Goal: Information Seeking & Learning: Learn about a topic

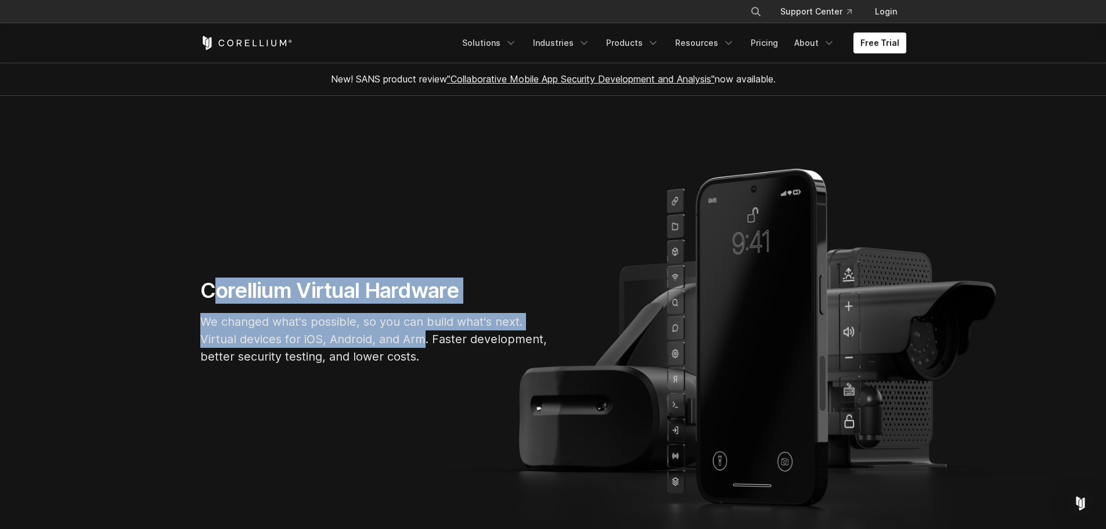
drag, startPoint x: 346, startPoint y: 319, endPoint x: 438, endPoint y: 353, distance: 98.1
click at [433, 349] on div "Corellium Virtual Hardware We changed what's possible, so you can build what's …" at bounding box center [375, 326] width 372 height 97
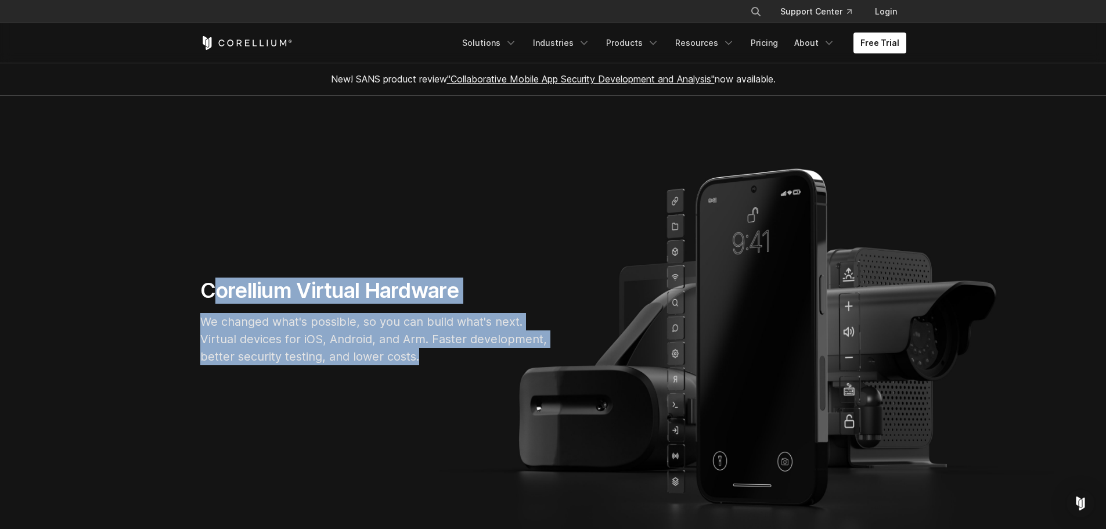
click at [729, 348] on div "Corellium Virtual Hardware We changed what's possible, so you can build what's …" at bounding box center [553, 326] width 729 height 97
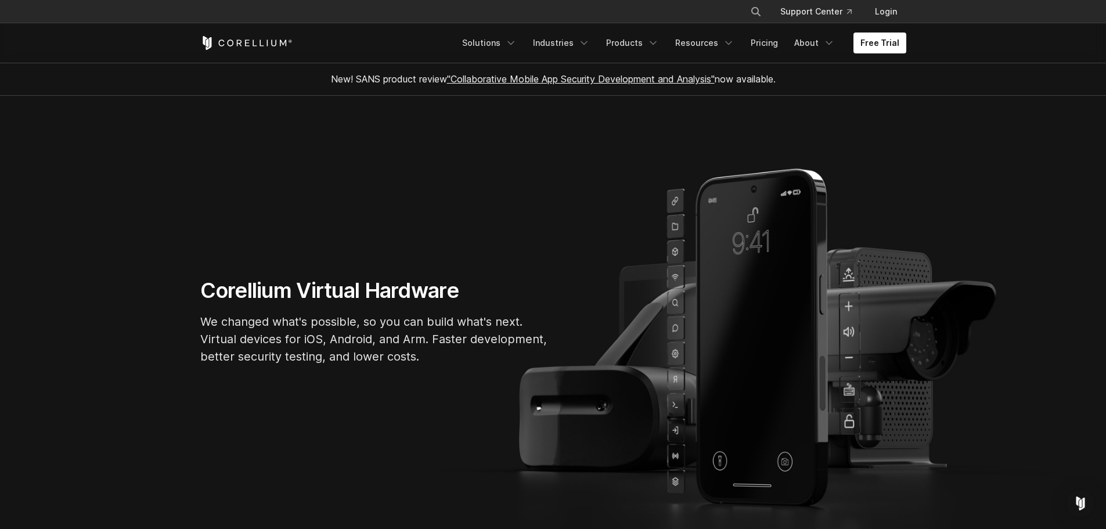
click at [729, 348] on div "Corellium Virtual Hardware We changed what's possible, so you can build what's …" at bounding box center [553, 326] width 729 height 97
click at [614, 185] on section "Corellium Virtual Hardware We changed what's possible, so you can build what's …" at bounding box center [553, 326] width 1106 height 461
click at [770, 42] on link "Pricing" at bounding box center [764, 43] width 41 height 21
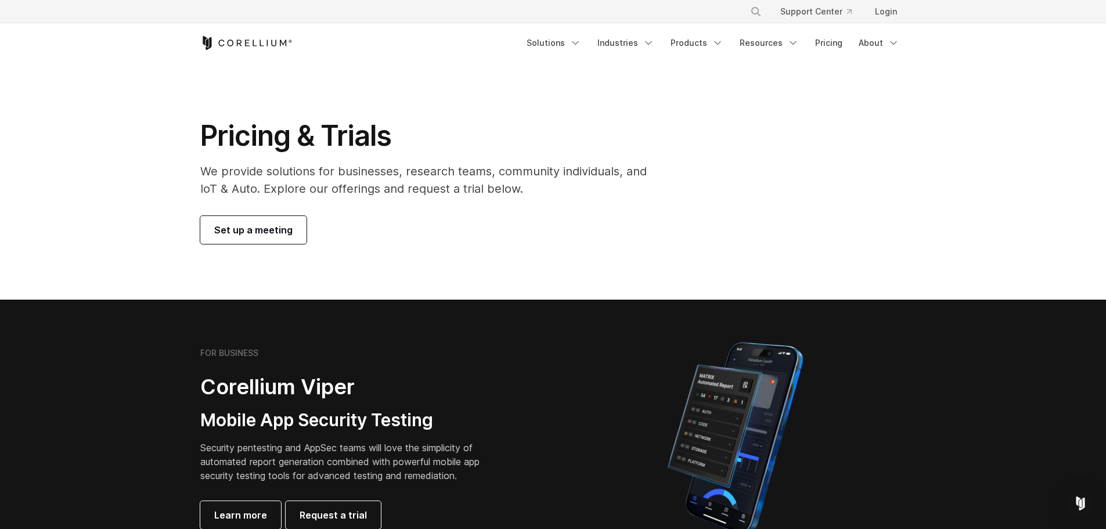
click at [265, 36] on icon "Corellium Home" at bounding box center [246, 43] width 92 height 14
